Goal: Task Accomplishment & Management: Use online tool/utility

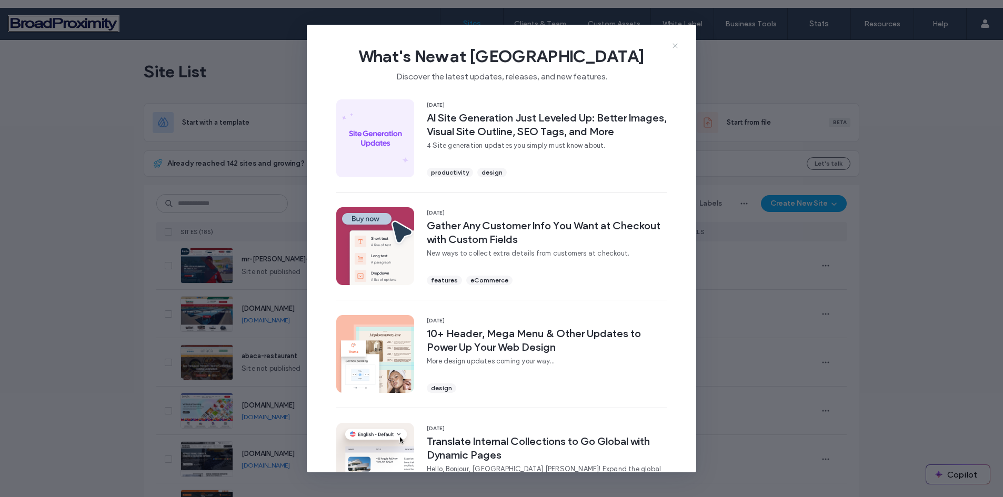
click at [675, 45] on use at bounding box center [674, 46] width 5 height 5
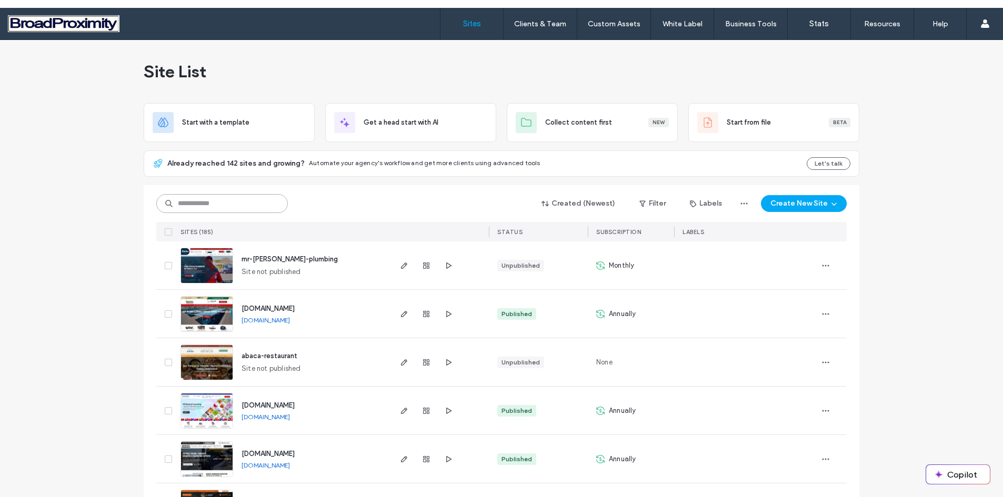
click at [174, 207] on input at bounding box center [222, 203] width 132 height 19
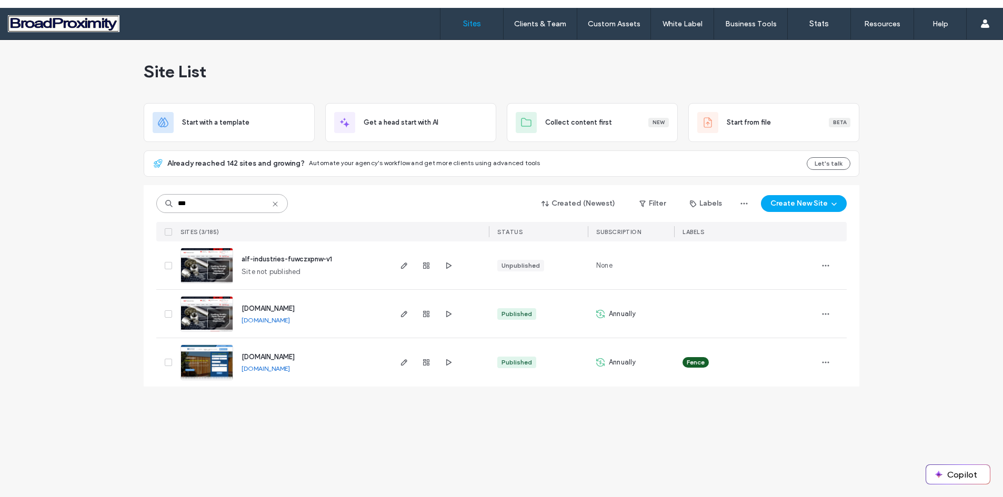
type input "***"
click at [207, 310] on img at bounding box center [207, 333] width 52 height 72
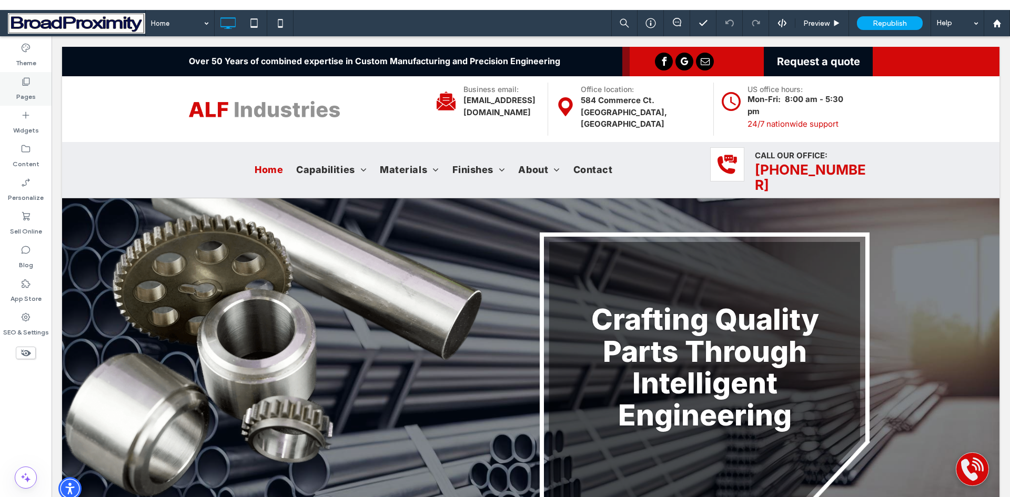
click at [24, 97] on label "Pages" at bounding box center [25, 94] width 19 height 15
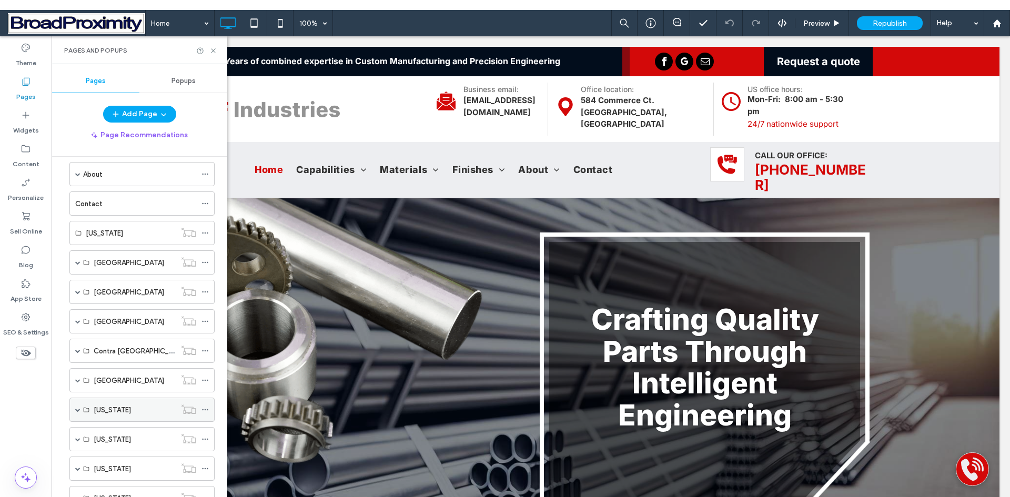
scroll to position [158, 0]
click at [78, 264] on span at bounding box center [77, 264] width 5 height 5
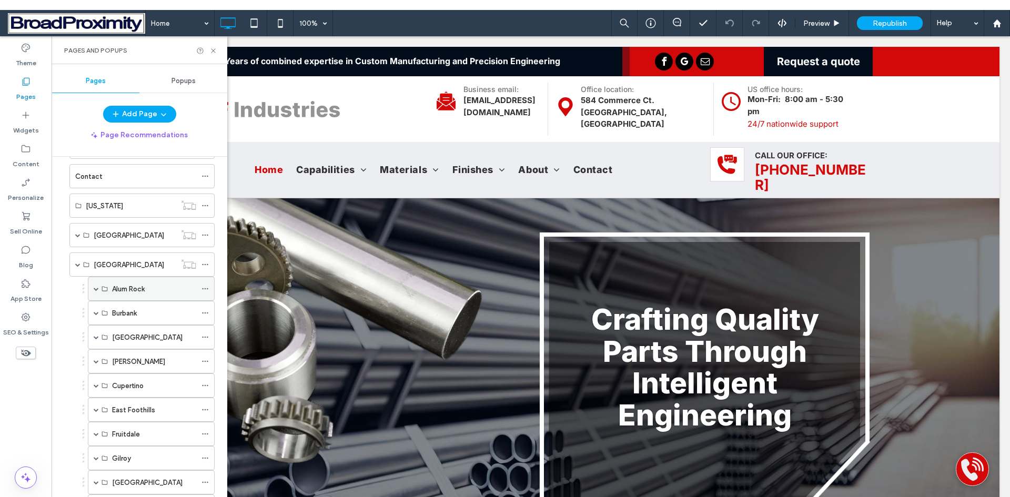
click at [97, 290] on span at bounding box center [96, 288] width 5 height 5
click at [135, 313] on label "Alum Rock Capabilities" at bounding box center [148, 313] width 73 height 18
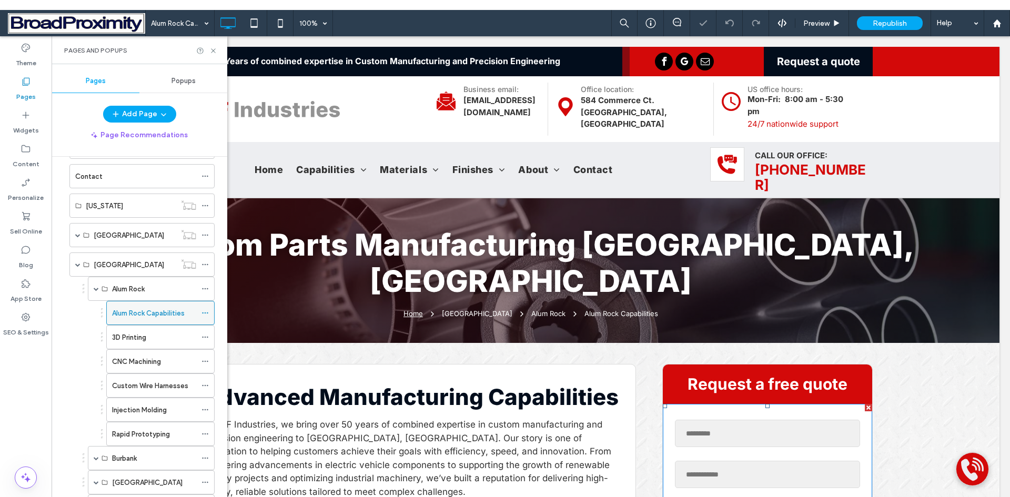
scroll to position [316, 0]
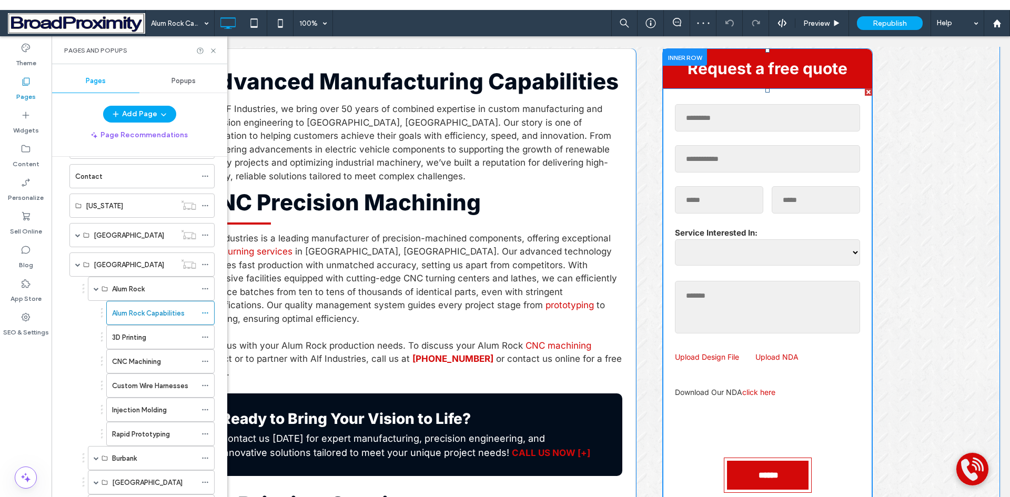
click at [751, 161] on form "**********" at bounding box center [768, 298] width 194 height 407
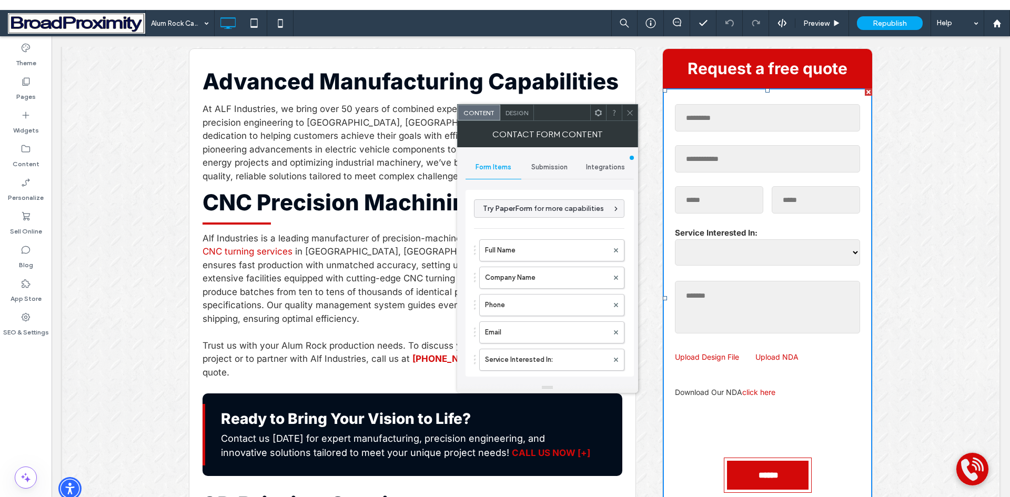
click at [551, 166] on span "Submission" at bounding box center [549, 167] width 36 height 8
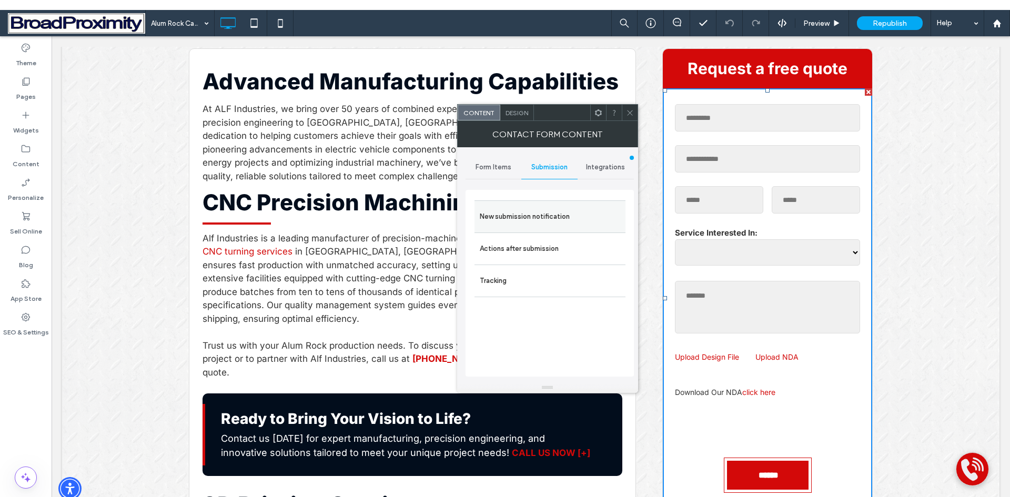
click at [547, 215] on label "New submission notification" at bounding box center [550, 216] width 140 height 21
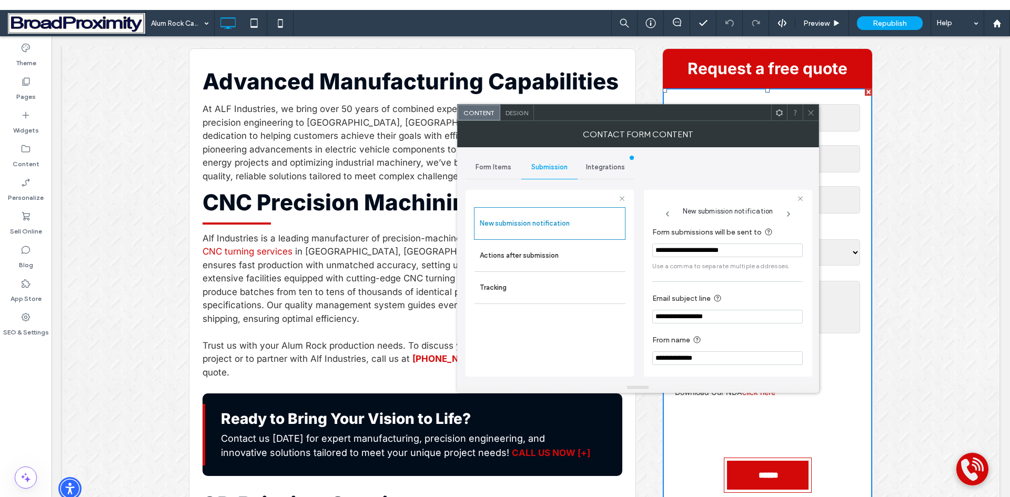
click at [814, 116] on icon at bounding box center [811, 113] width 8 height 8
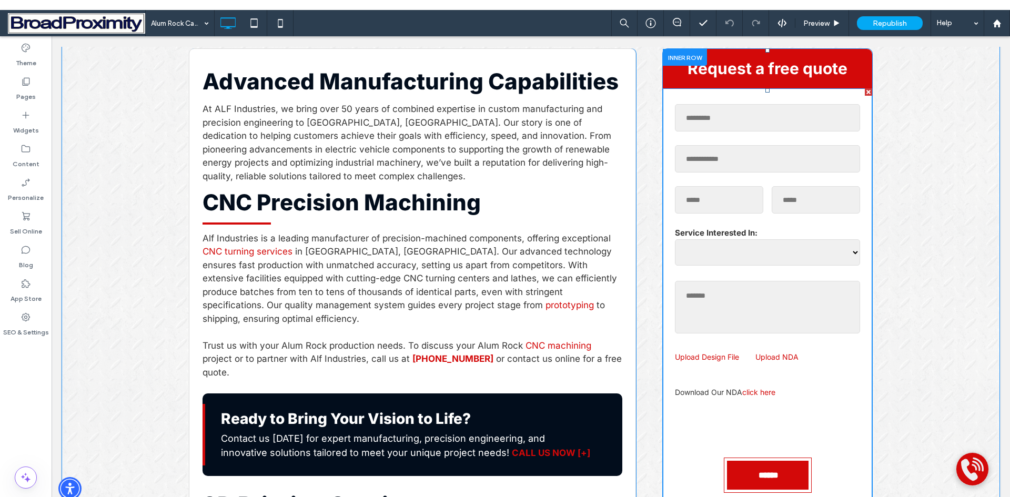
click at [760, 227] on label "Service Interested In:" at bounding box center [767, 233] width 185 height 12
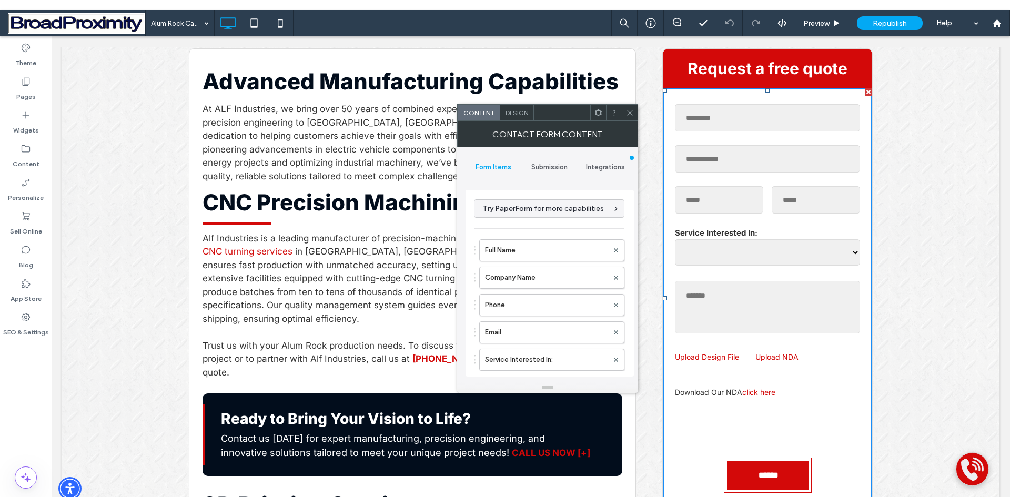
click at [545, 170] on span "Submission" at bounding box center [549, 167] width 36 height 8
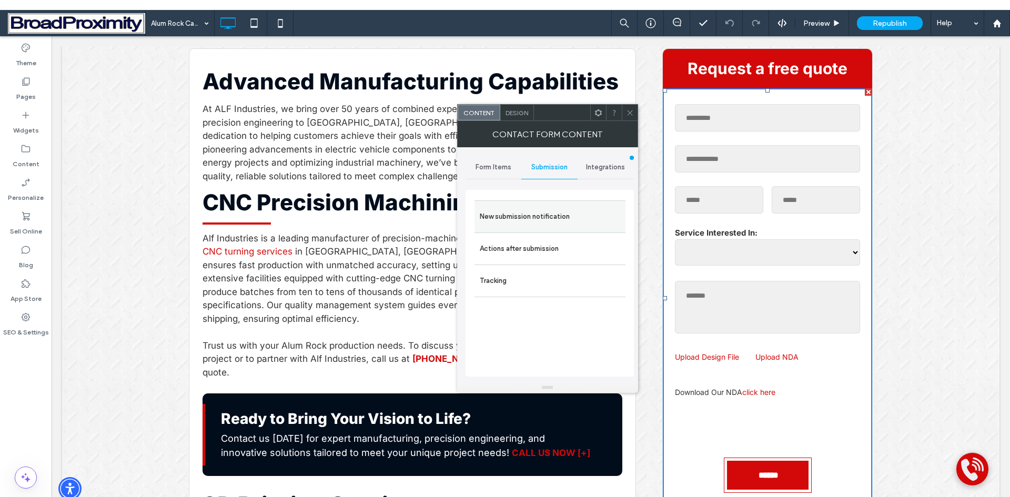
click at [549, 216] on label "New submission notification" at bounding box center [550, 216] width 140 height 21
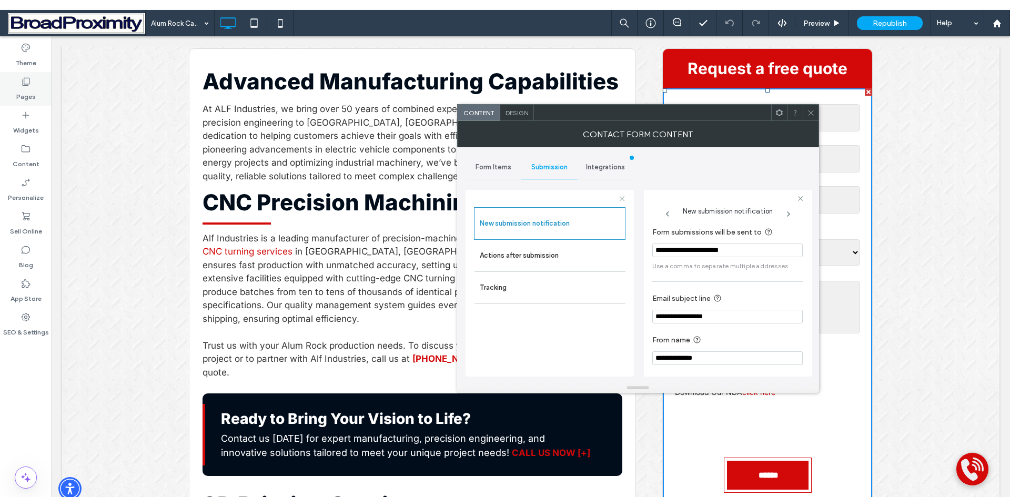
drag, startPoint x: 19, startPoint y: 94, endPoint x: 763, endPoint y: 80, distance: 744.1
click at [19, 94] on label "Pages" at bounding box center [25, 94] width 19 height 15
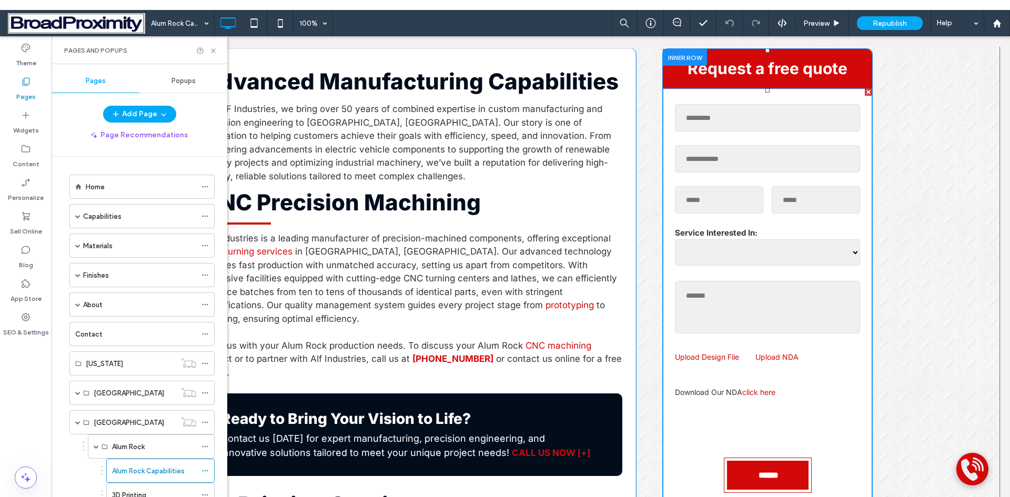
click at [815, 141] on div "Company Name" at bounding box center [768, 159] width 194 height 36
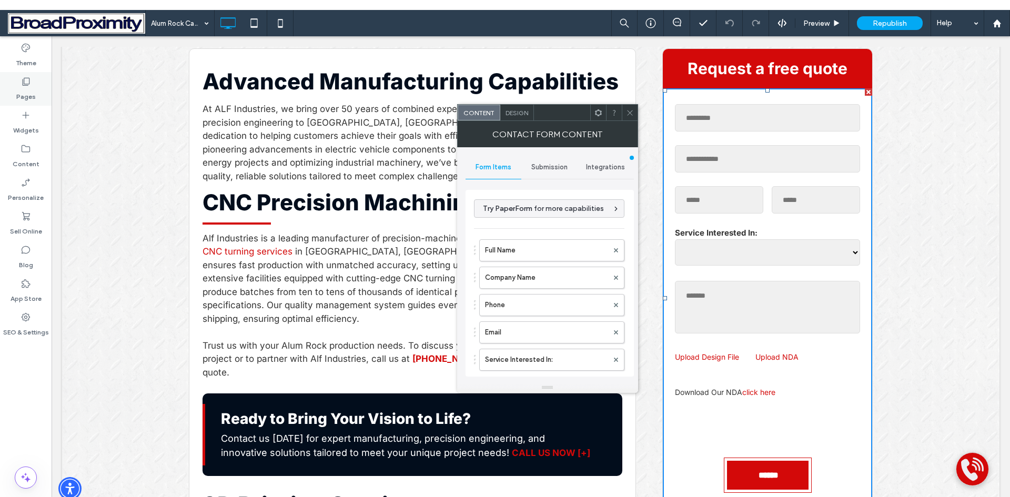
drag, startPoint x: 29, startPoint y: 96, endPoint x: 584, endPoint y: 74, distance: 555.0
click at [29, 96] on label "Pages" at bounding box center [25, 94] width 19 height 15
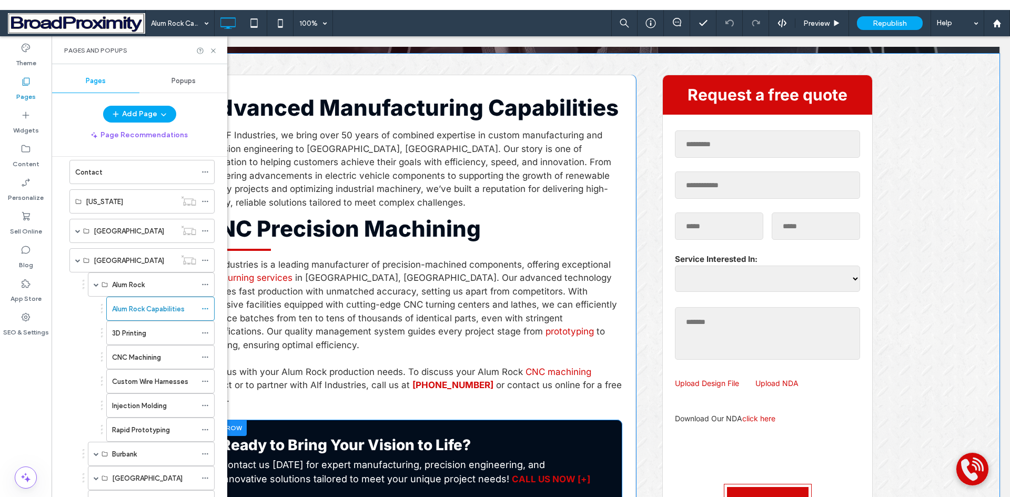
scroll to position [210, 0]
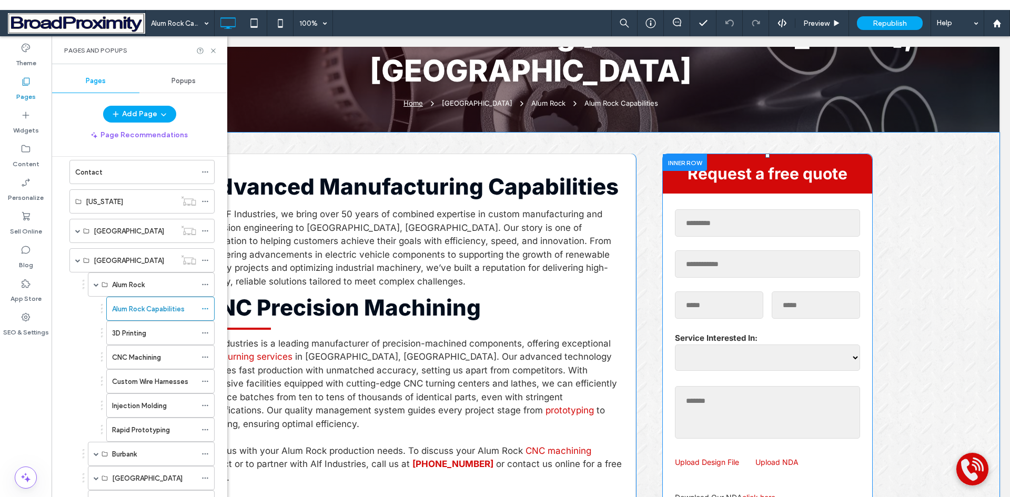
click at [682, 154] on div at bounding box center [685, 162] width 44 height 16
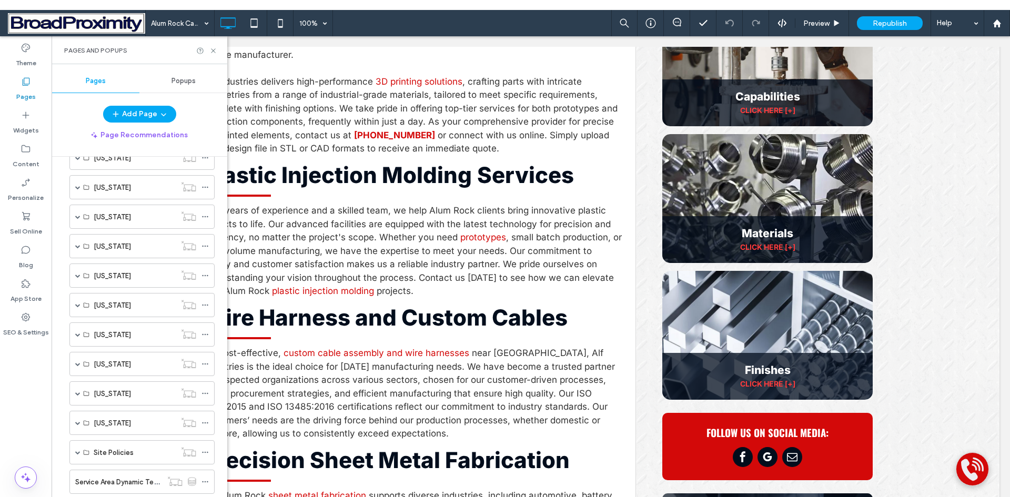
scroll to position [1741, 0]
